Goal: Task Accomplishment & Management: Use online tool/utility

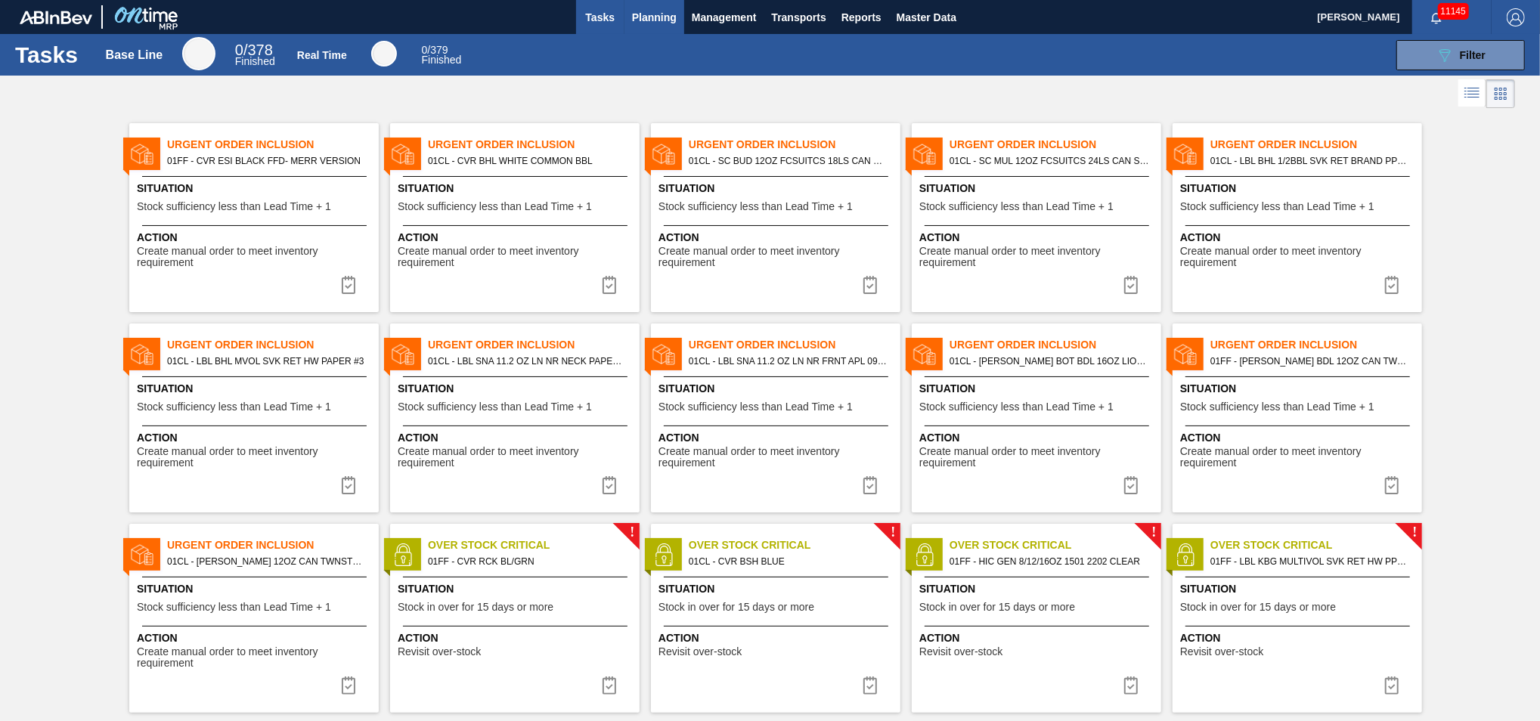
click at [647, 17] on span "Planning" at bounding box center [654, 17] width 45 height 18
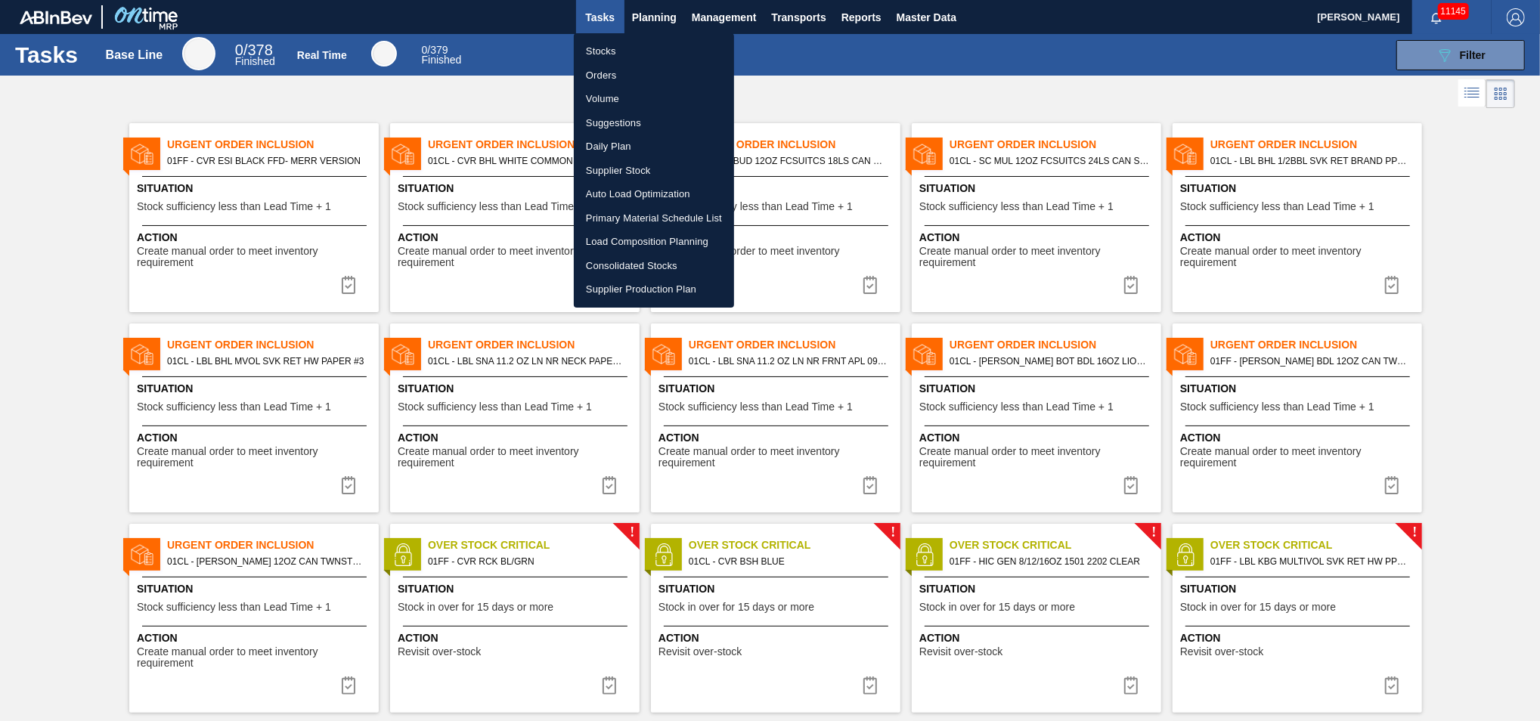
click at [633, 242] on li "Load Composition Planning" at bounding box center [654, 242] width 160 height 24
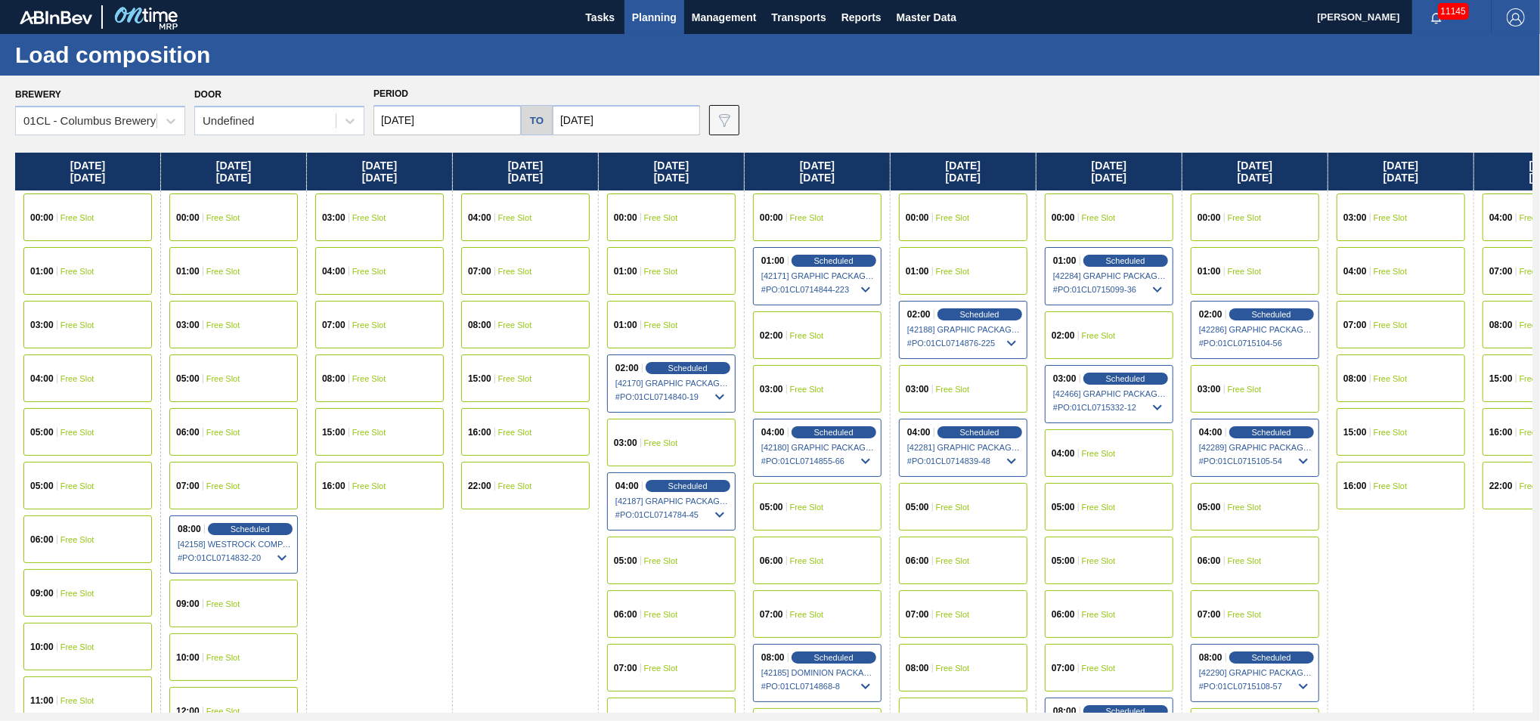
click at [457, 124] on input "[DATE]" at bounding box center [446, 120] width 147 height 30
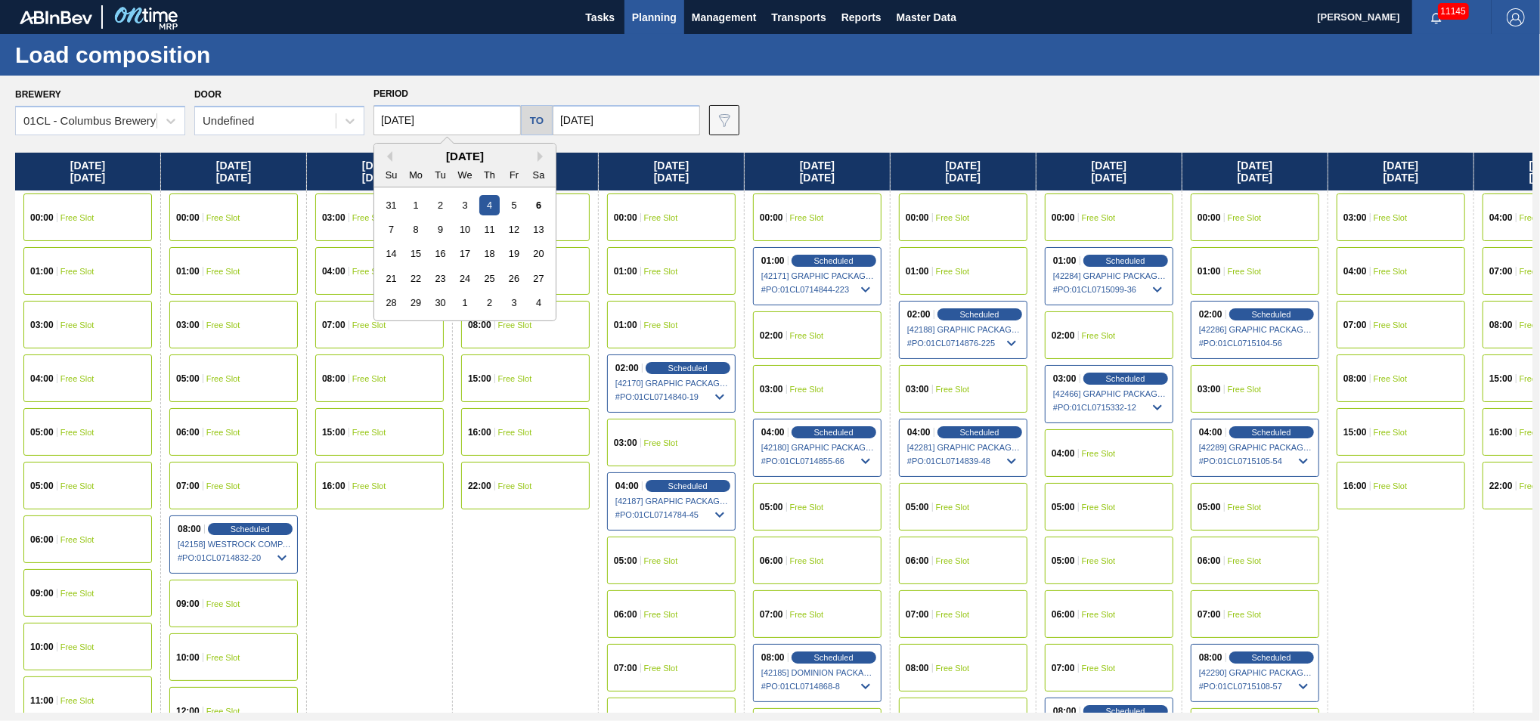
click at [468, 119] on input "[DATE]" at bounding box center [446, 120] width 147 height 30
click at [412, 234] on div "8" at bounding box center [416, 229] width 20 height 20
type input "[DATE]"
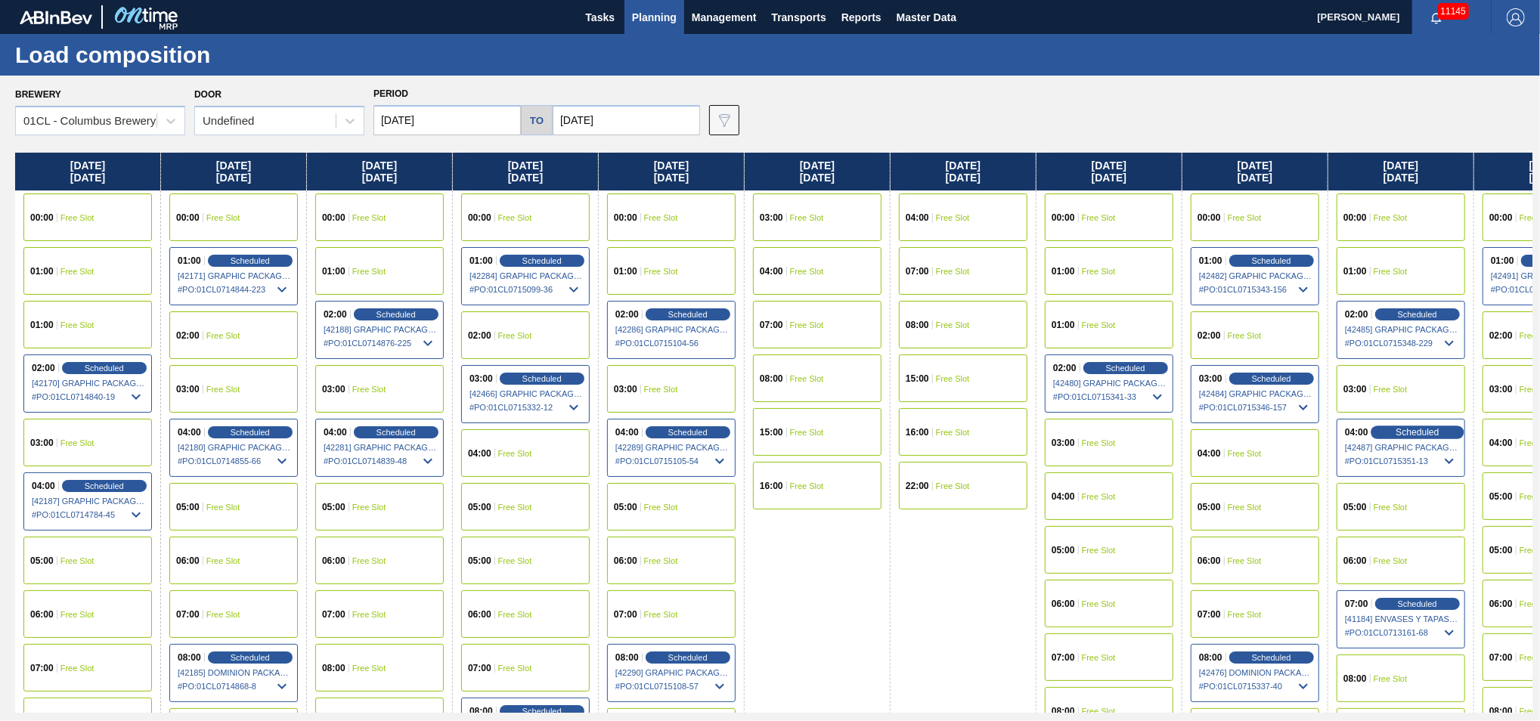
click at [1389, 428] on div "Scheduled" at bounding box center [1416, 433] width 93 height 14
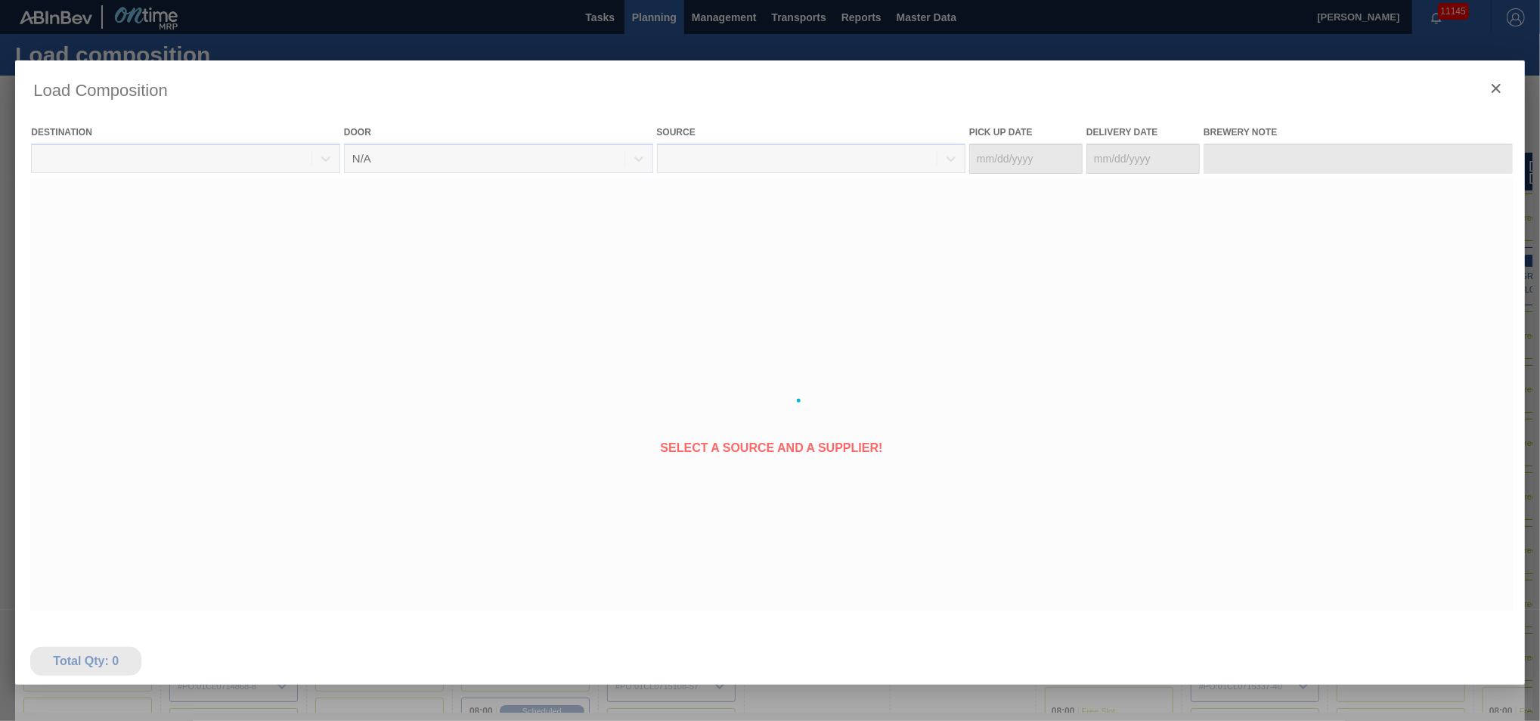
type Date "[DATE]"
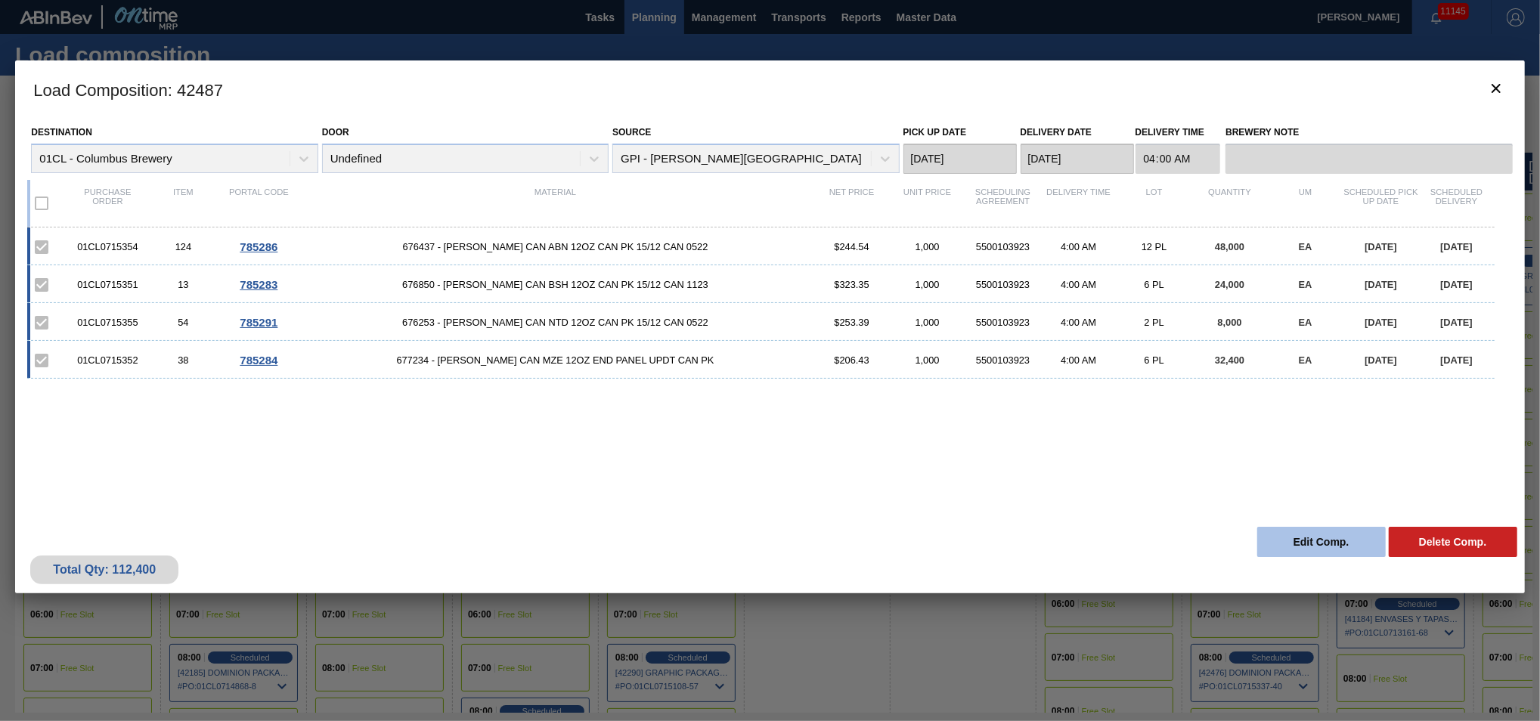
click at [1287, 536] on button "Edit Comp." at bounding box center [1321, 542] width 129 height 30
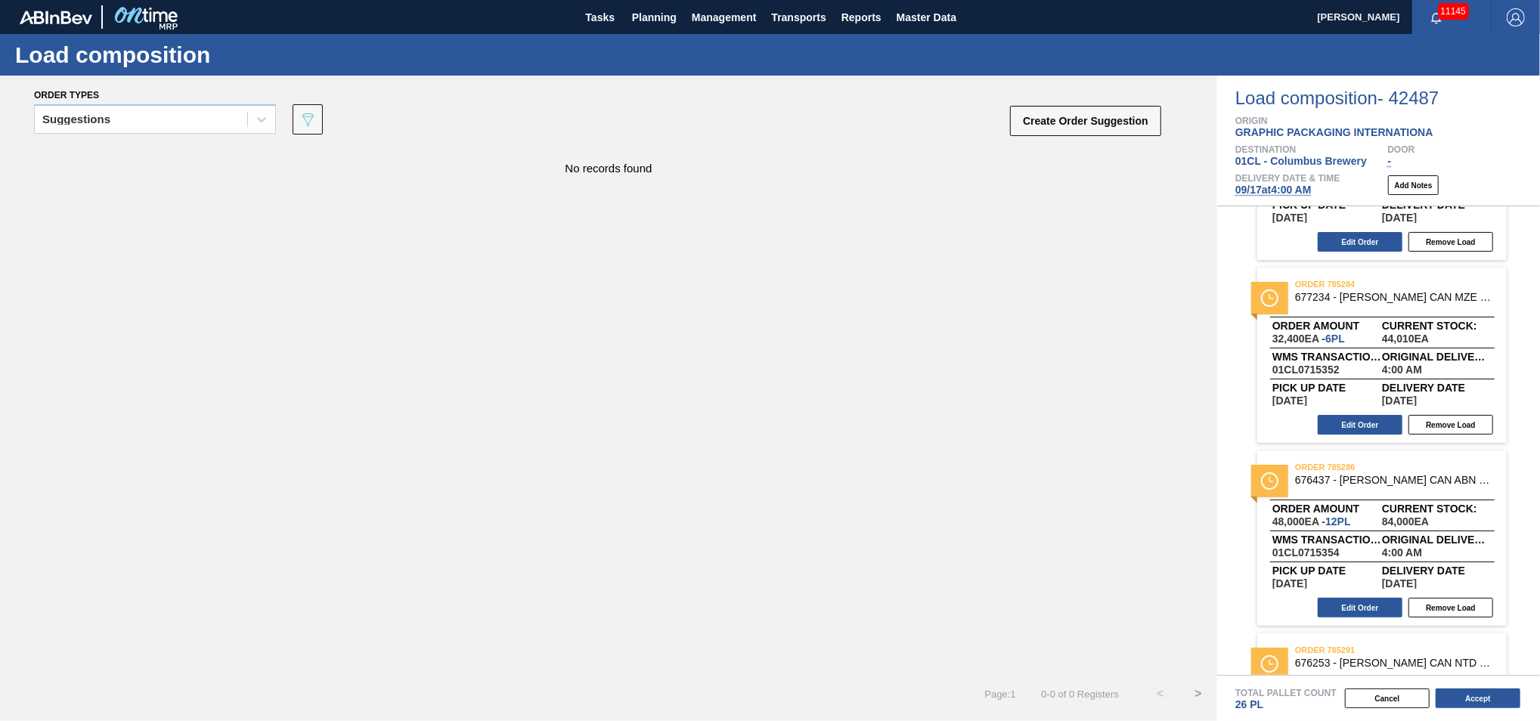
scroll to position [58, 0]
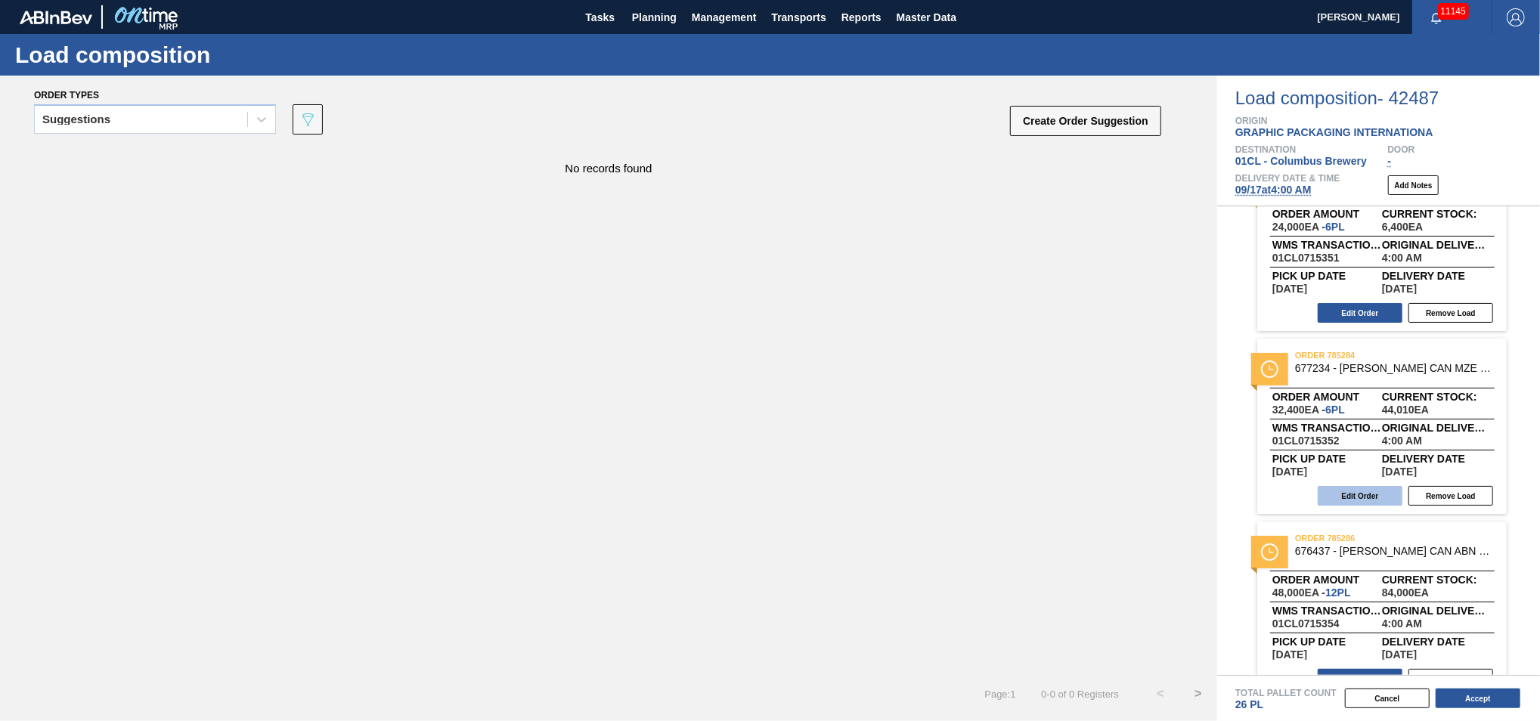
click at [1337, 488] on button "Edit Order" at bounding box center [1360, 496] width 85 height 20
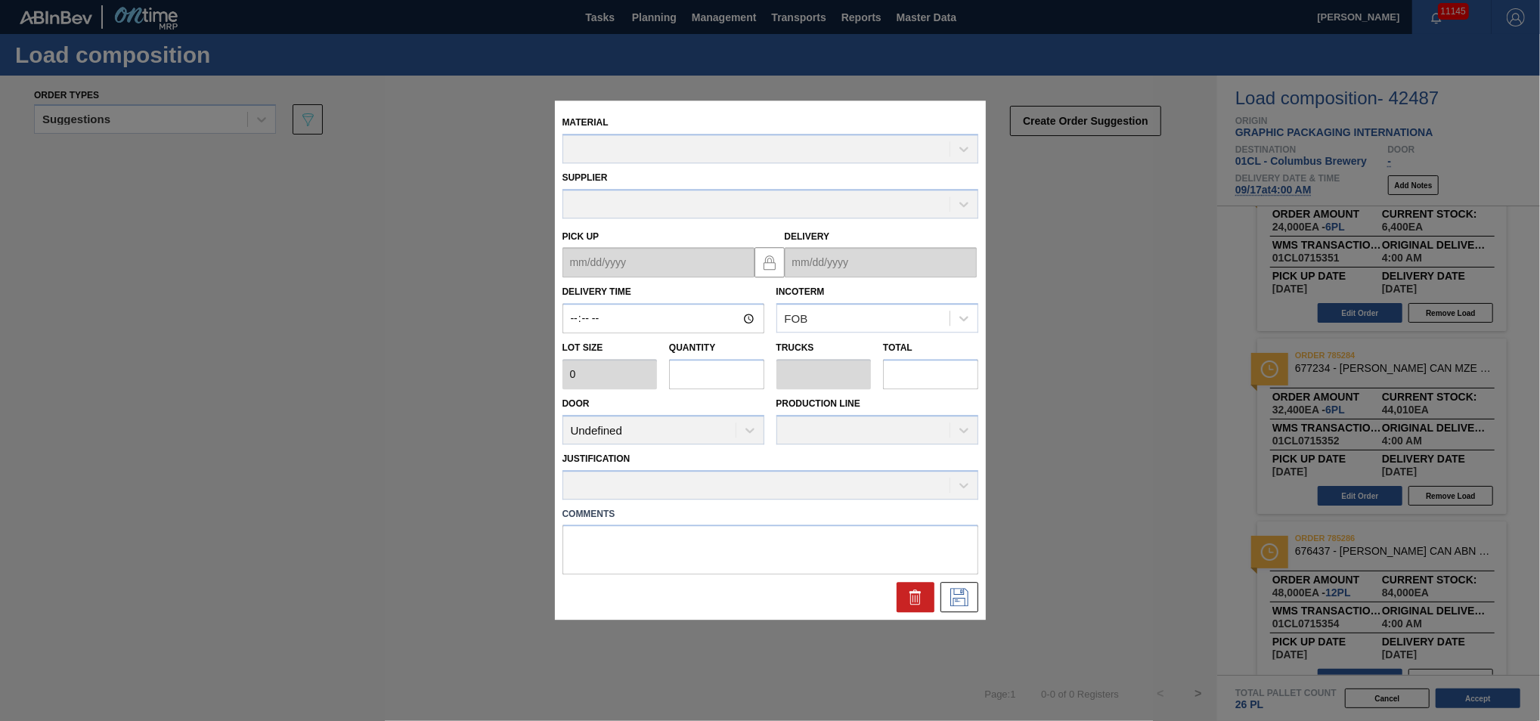
type input "04:00:00"
type input "5,400"
type input "6"
type input "0.231"
type input "32,400"
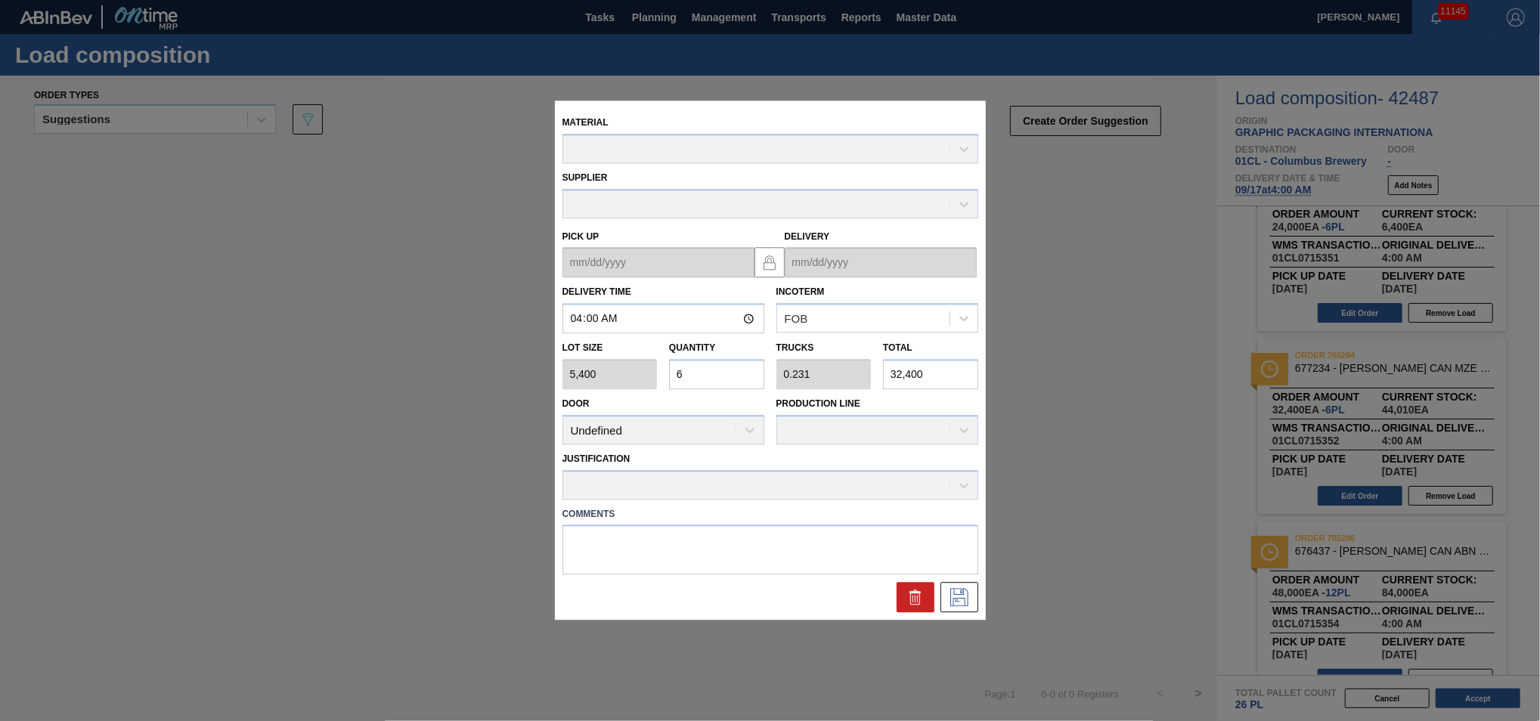
type up "[DATE]"
type input "[DATE]"
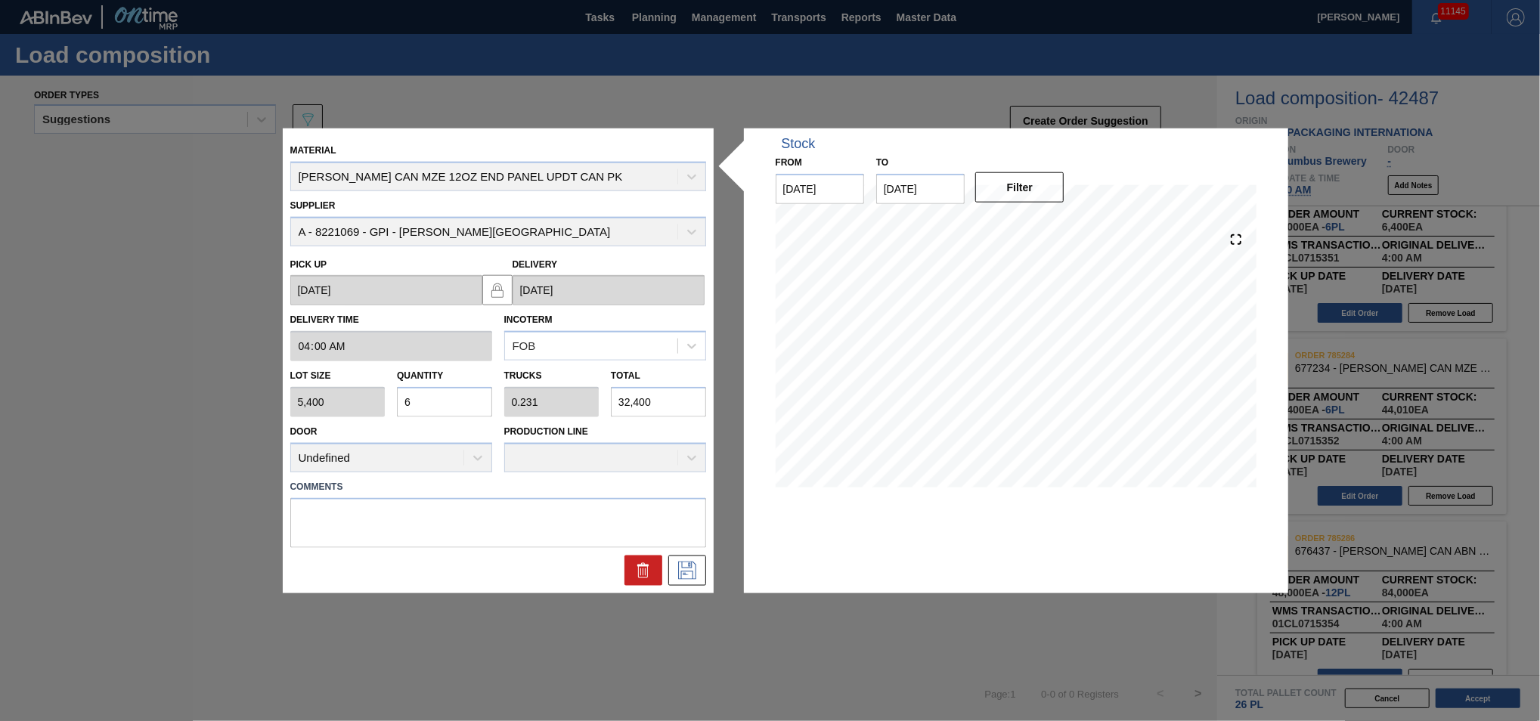
click at [450, 404] on input "6" at bounding box center [444, 402] width 95 height 30
type input "0"
type input "5"
type input "0.192"
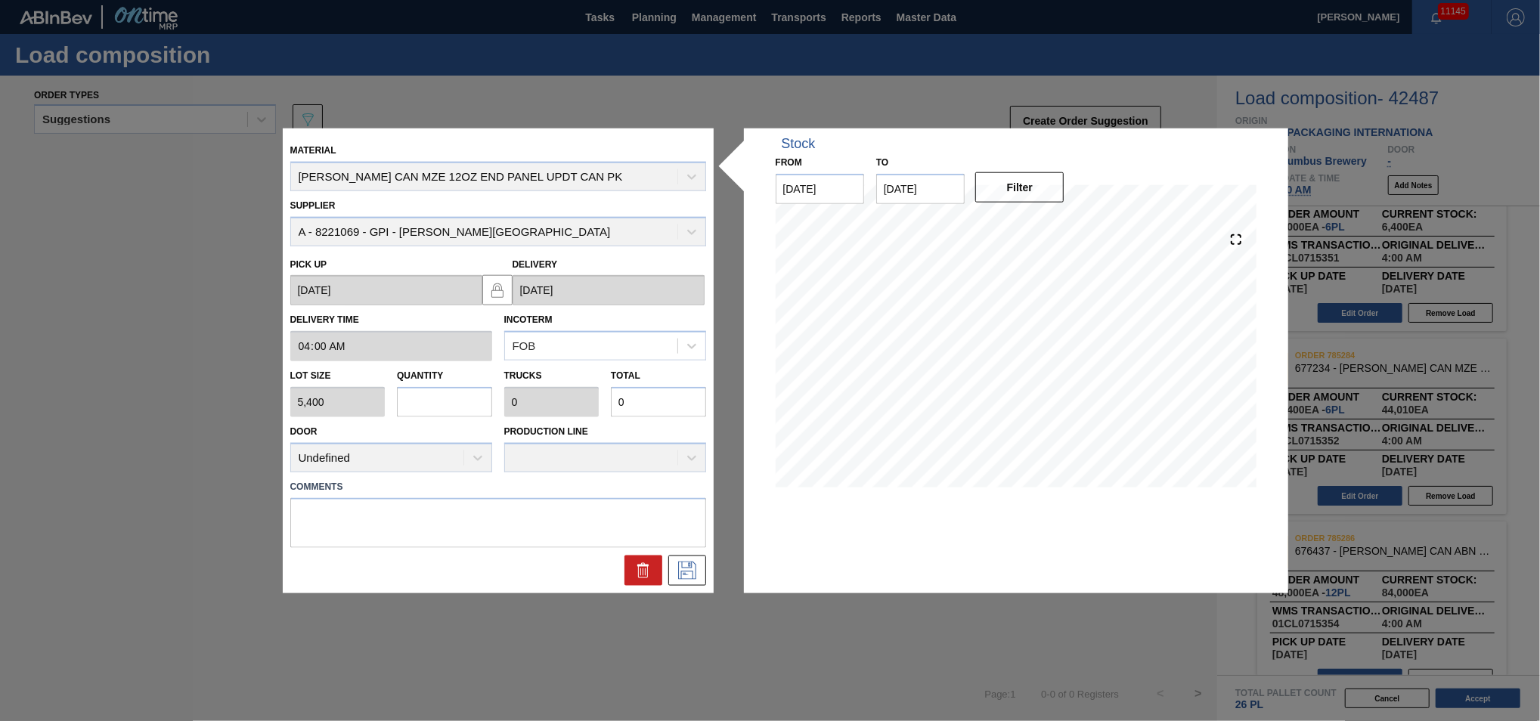
type input "27,000"
type input "5"
click at [695, 566] on icon at bounding box center [687, 570] width 18 height 18
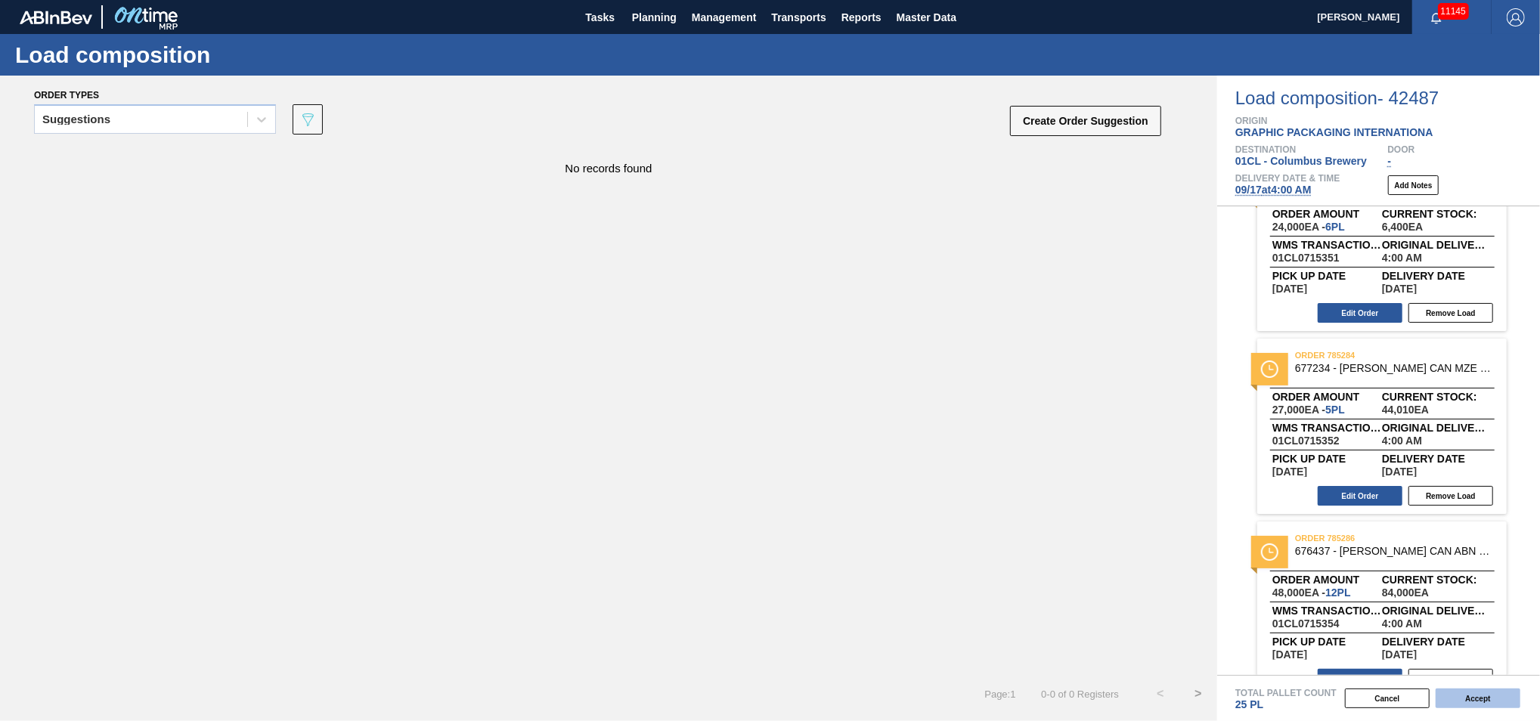
click at [1464, 693] on button "Accept" at bounding box center [1477, 699] width 85 height 20
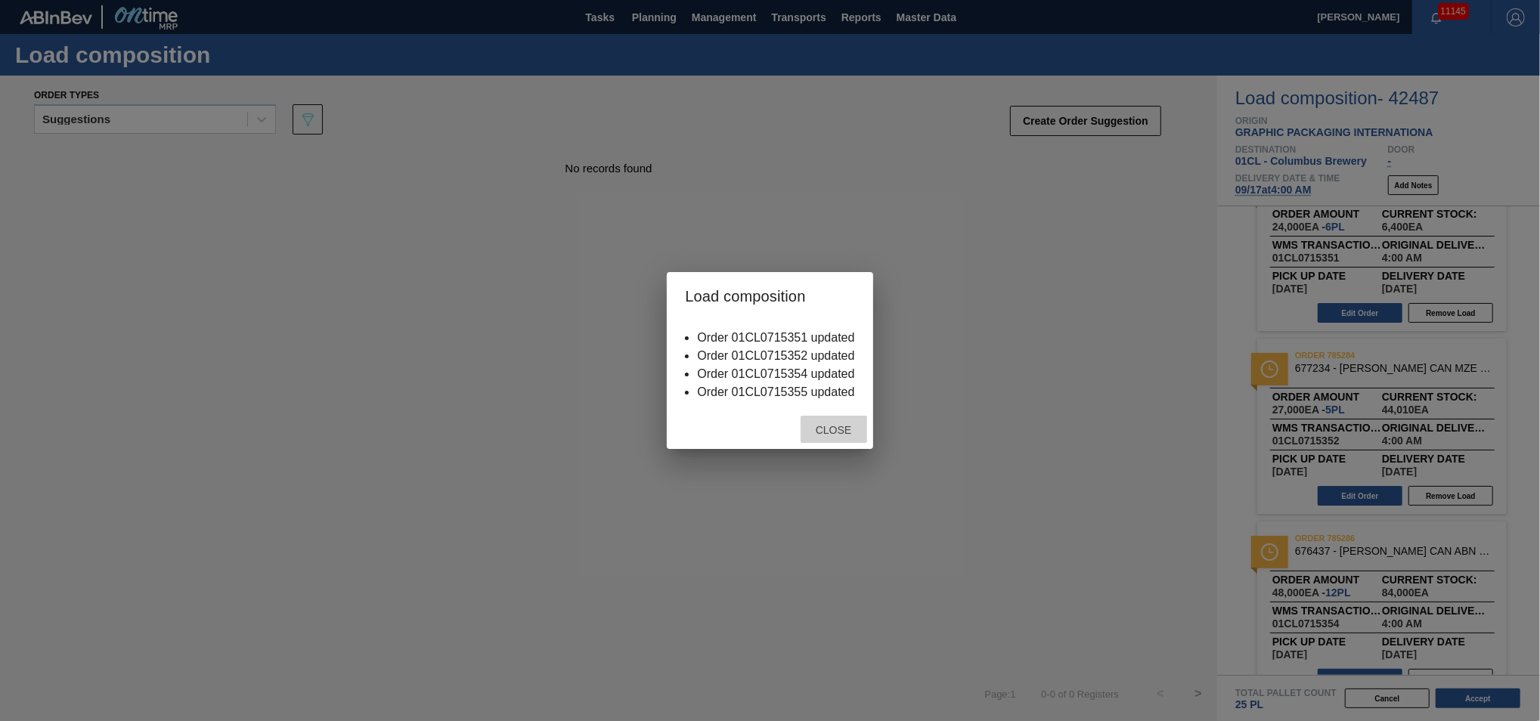
click at [843, 432] on span "Close" at bounding box center [834, 430] width 60 height 12
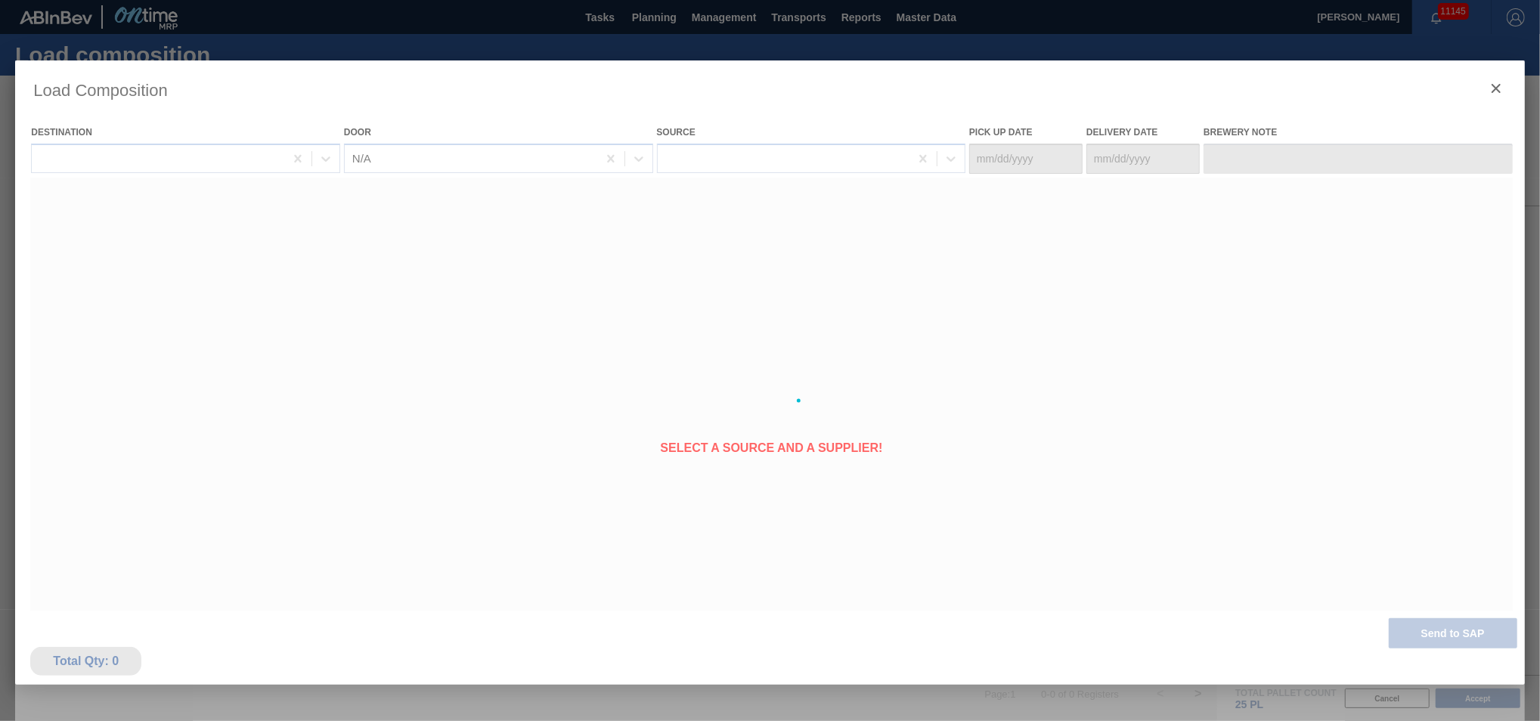
type Date "[DATE]"
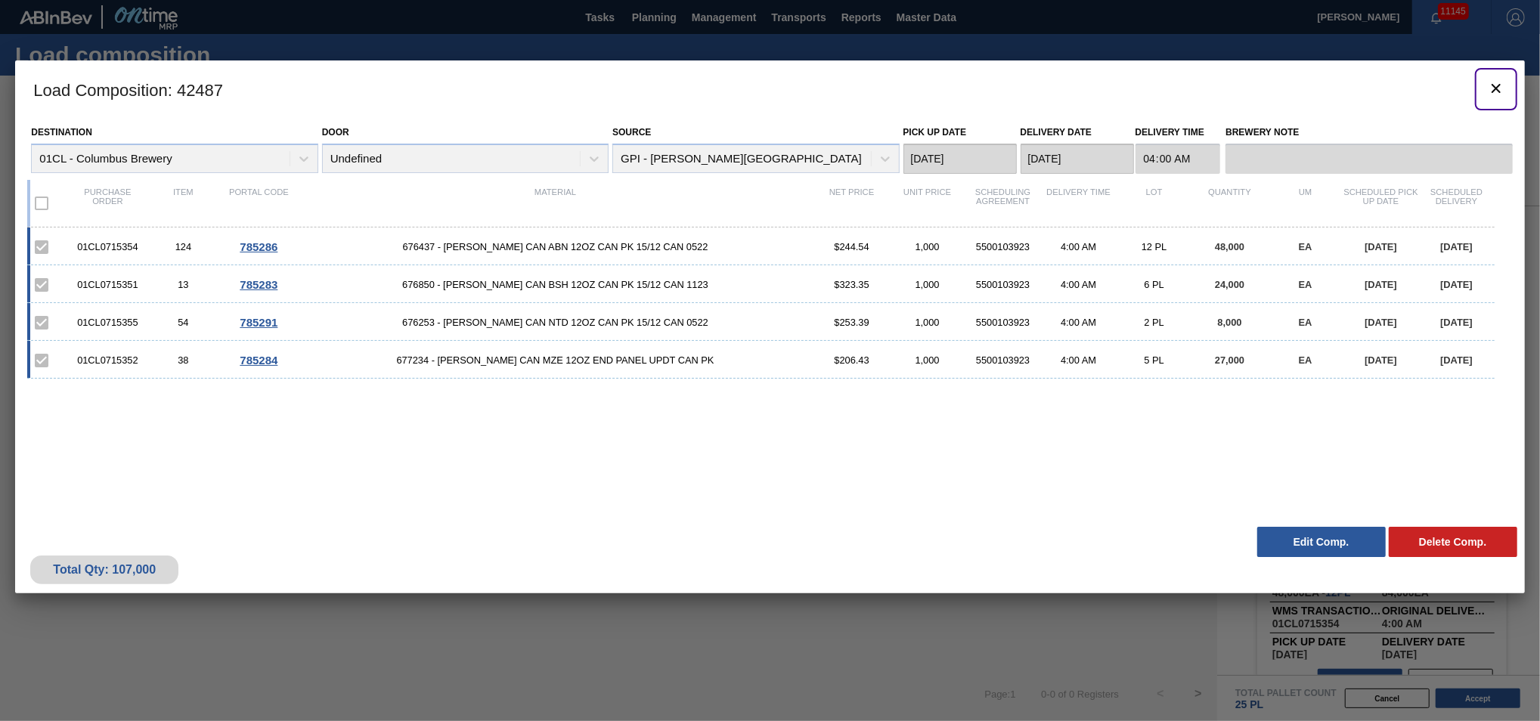
click at [1498, 90] on icon "botão de ícone" at bounding box center [1495, 88] width 9 height 9
